Goal: Information Seeking & Learning: Learn about a topic

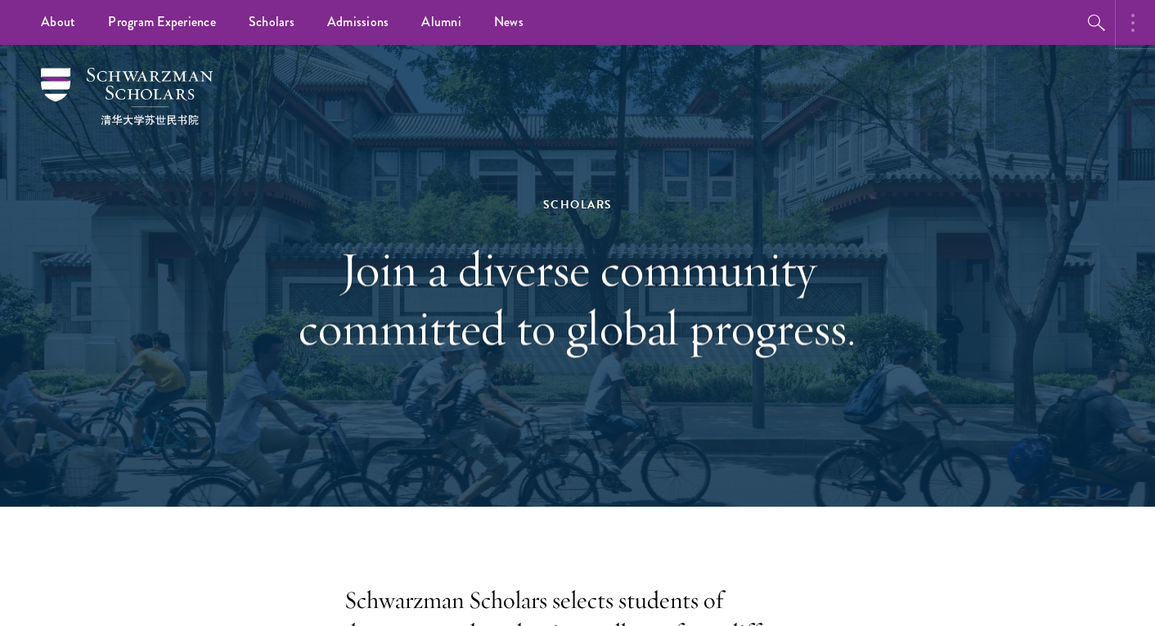
click at [1138, 20] on button "button" at bounding box center [1137, 22] width 36 height 45
click at [919, 25] on icon "button" at bounding box center [921, 23] width 20 height 20
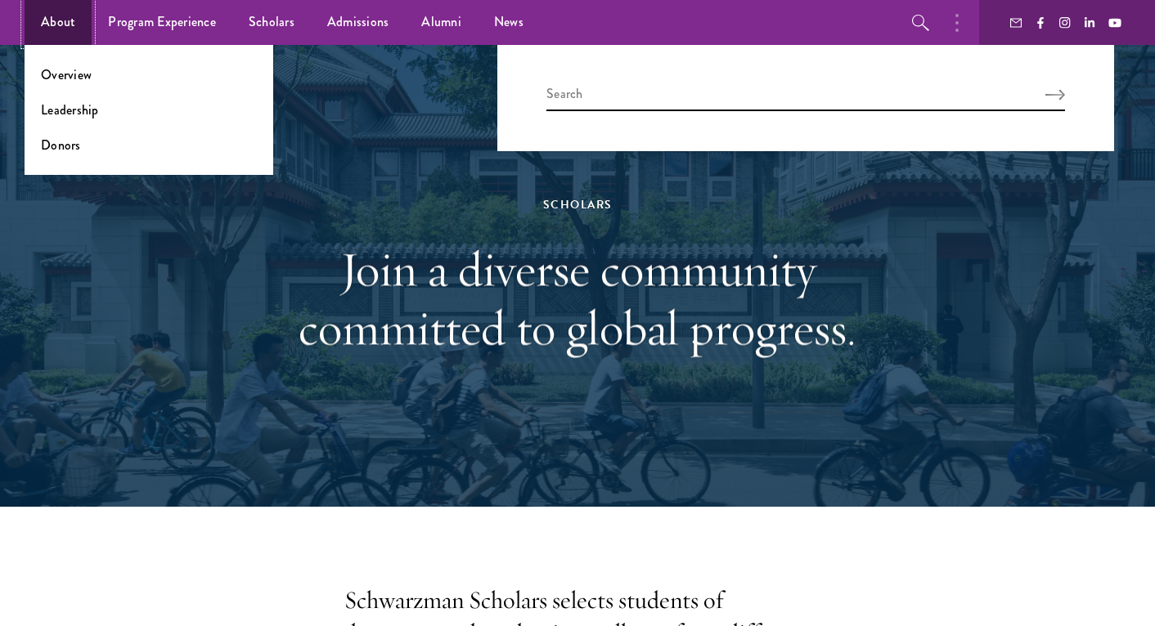
click at [75, 30] on link "About" at bounding box center [58, 22] width 67 height 45
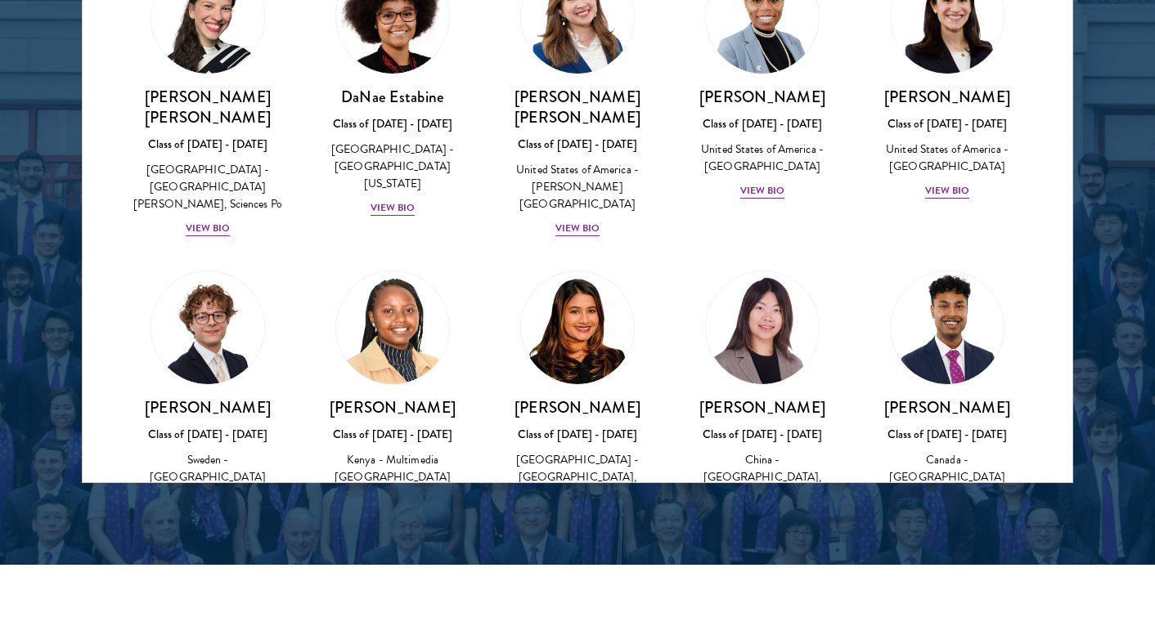
scroll to position [2295, 0]
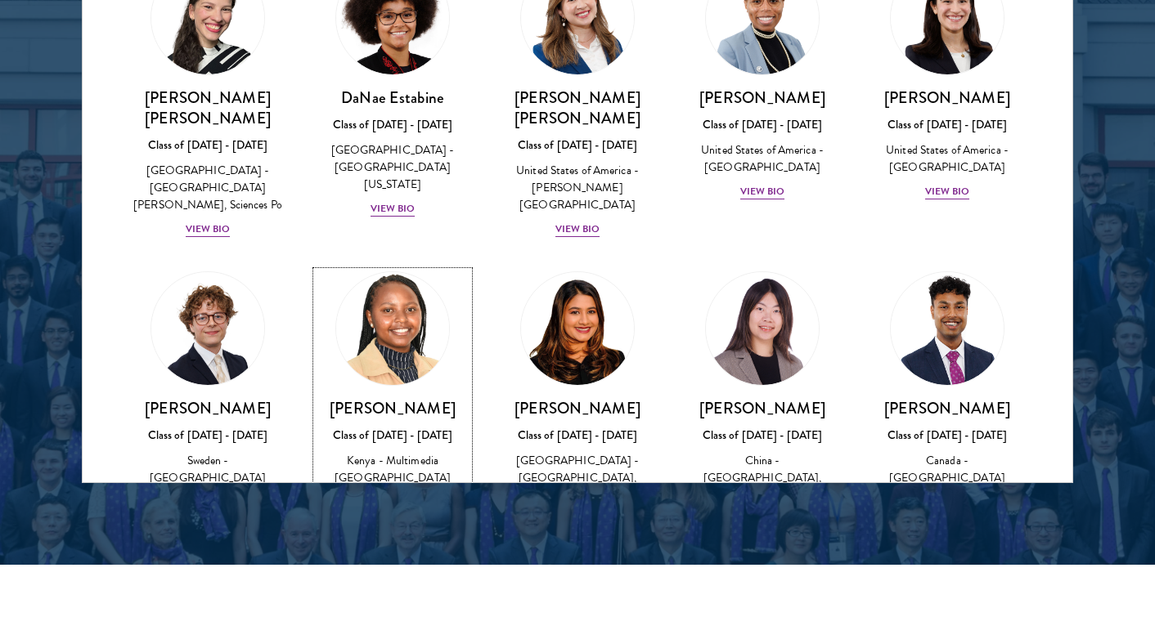
click at [407, 495] on div "View Bio" at bounding box center [392, 503] width 45 height 16
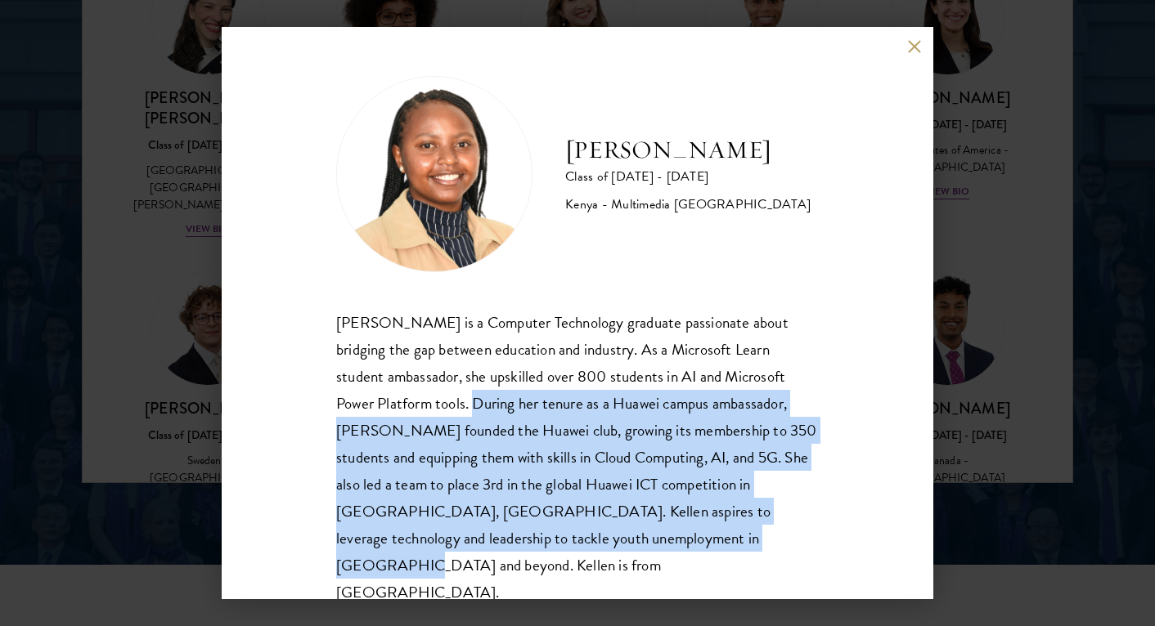
drag, startPoint x: 436, startPoint y: 406, endPoint x: 769, endPoint y: 553, distance: 363.9
click at [769, 553] on div "Kellen Gitahi Class of 2025 - 2026 Kenya - Multimedia University of Kenya Kelle…" at bounding box center [577, 313] width 711 height 572
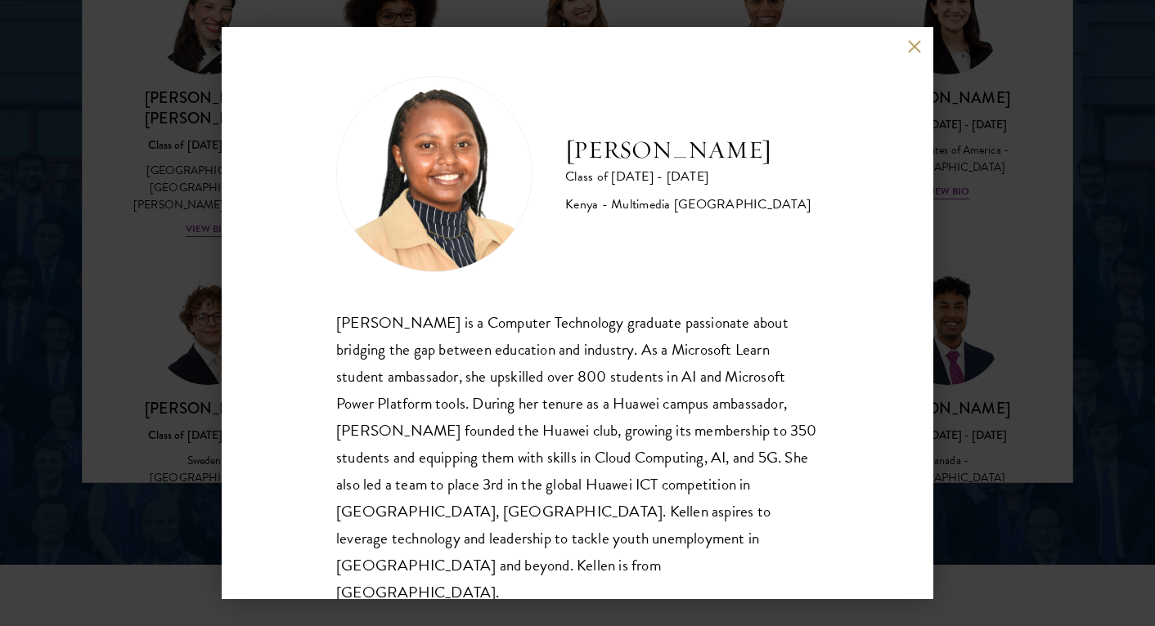
click at [976, 369] on div "Kellen Gitahi Class of 2025 - 2026 Kenya - Multimedia University of Kenya Kelle…" at bounding box center [577, 313] width 1155 height 626
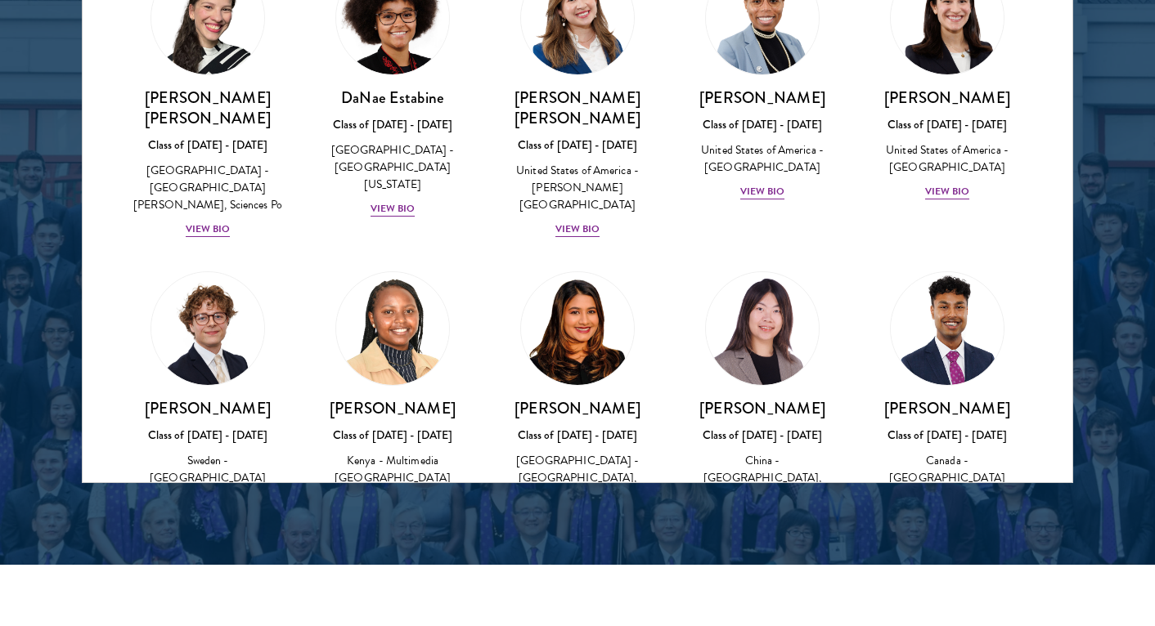
click at [852, 346] on div "Yutao Gong Class of 2025 - 2026 China - Duke University, Massachusetts Institut…" at bounding box center [762, 408] width 185 height 307
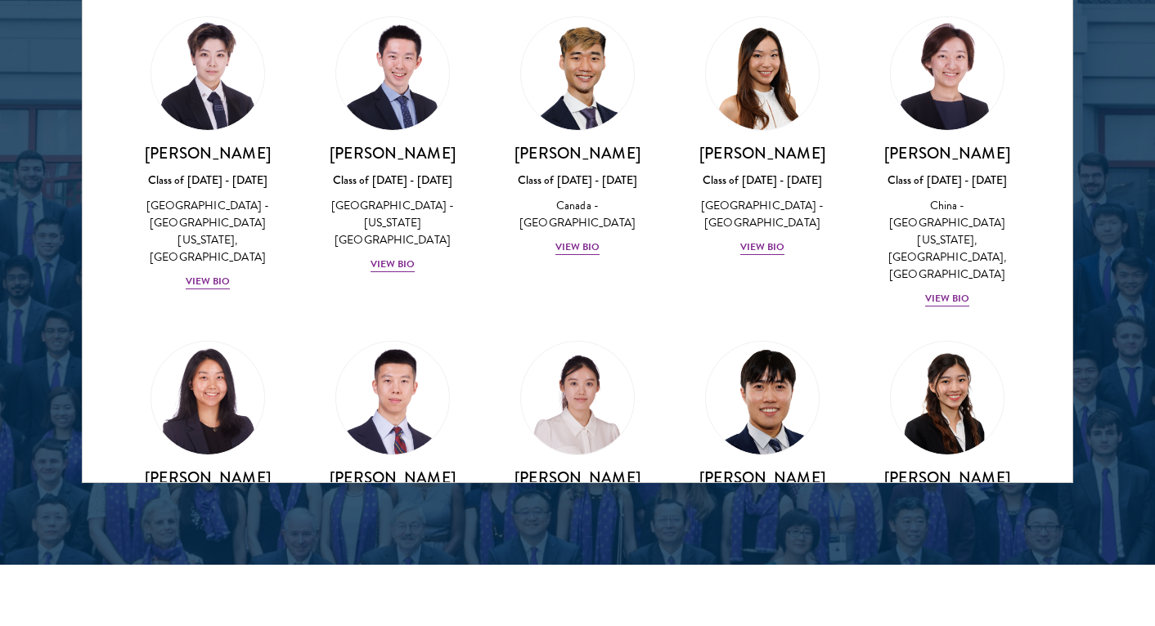
scroll to position [4424, 0]
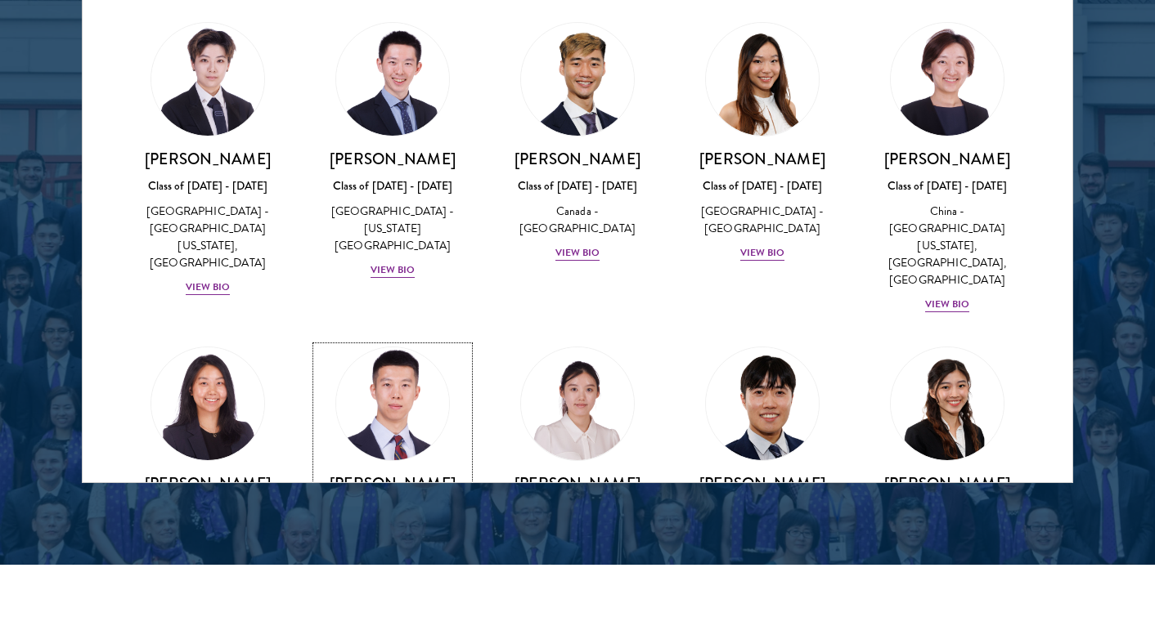
click at [396, 570] on div "View Bio" at bounding box center [392, 578] width 45 height 16
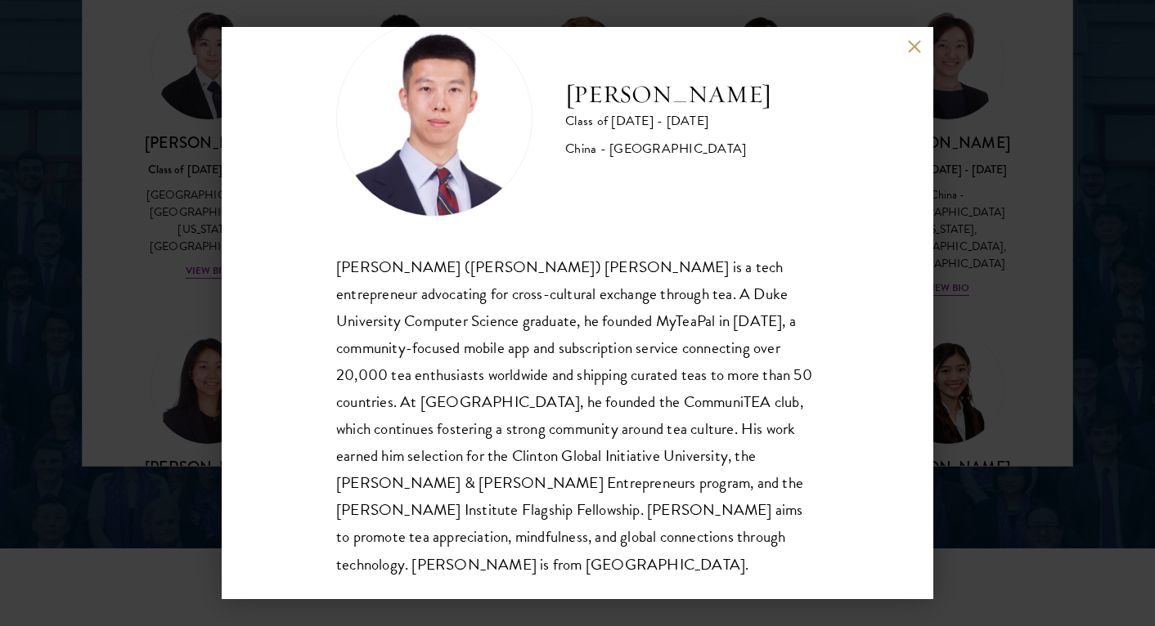
scroll to position [2187, 0]
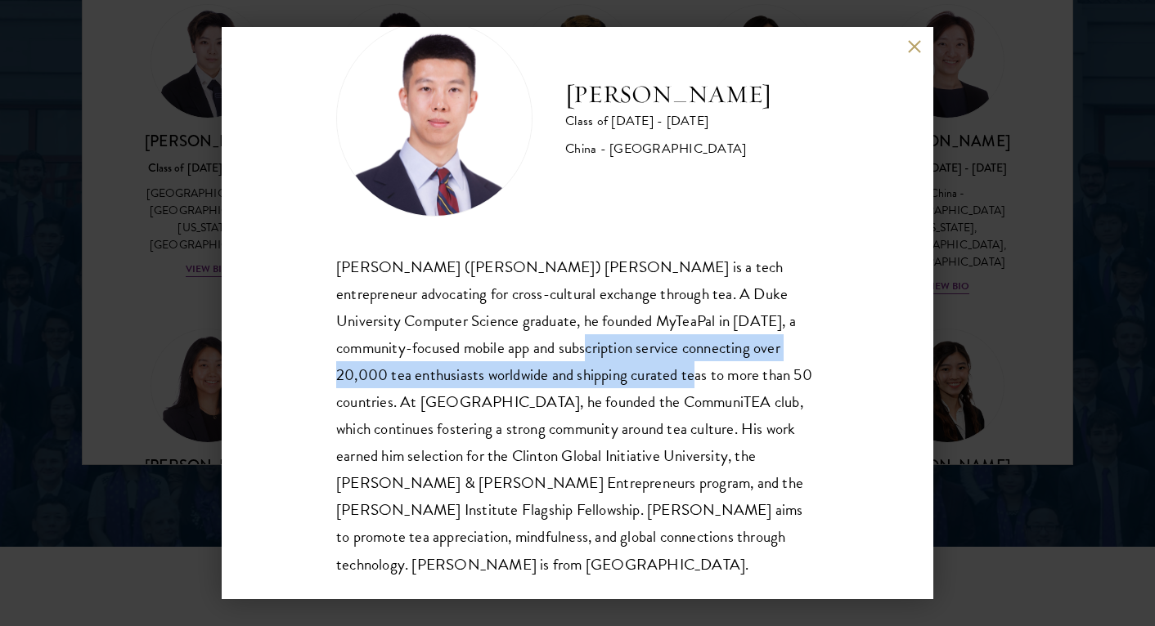
drag, startPoint x: 534, startPoint y: 347, endPoint x: 632, endPoint y: 376, distance: 102.4
click at [632, 376] on div "Jie (Vincent) Liu is a tech entrepreneur advocating for cross-cultural exchange…" at bounding box center [577, 415] width 482 height 325
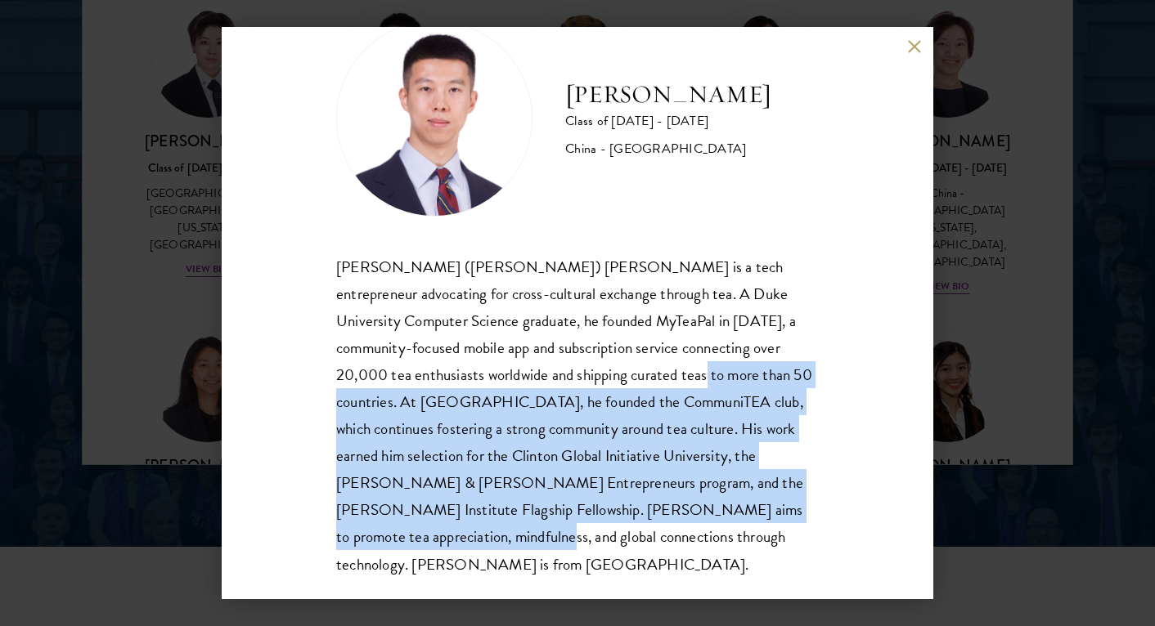
drag, startPoint x: 641, startPoint y: 375, endPoint x: 756, endPoint y: 543, distance: 203.5
click at [756, 543] on div "Jie (Vincent) Liu is a tech entrepreneur advocating for cross-cultural exchange…" at bounding box center [577, 415] width 482 height 325
